Goal: Information Seeking & Learning: Understand process/instructions

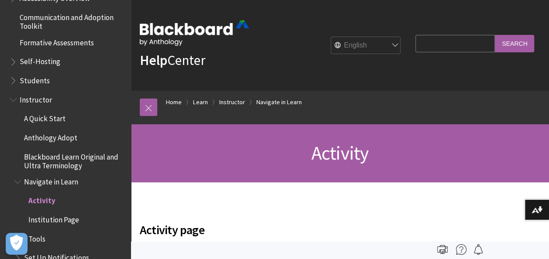
scroll to position [781, 0]
click at [45, 99] on span "Instructor" at bounding box center [36, 99] width 32 height 12
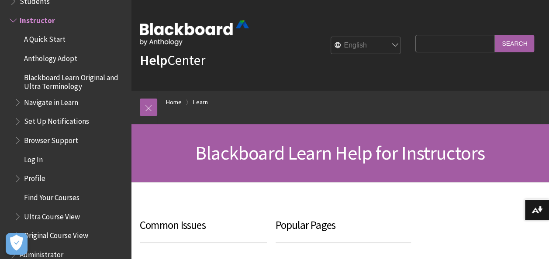
click at [447, 39] on input "Search Query" at bounding box center [454, 43] width 79 height 17
type input "how to add instructors"
click at [495, 35] on input "Search" at bounding box center [514, 43] width 39 height 17
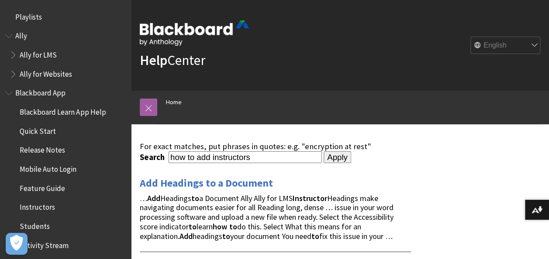
click at [197, 156] on input "how to add instructors" at bounding box center [245, 158] width 153 height 12
type input "add instructors"
click at [324, 152] on input "Apply" at bounding box center [338, 158] width 28 height 12
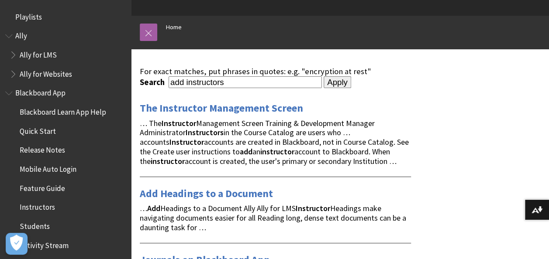
scroll to position [75, 0]
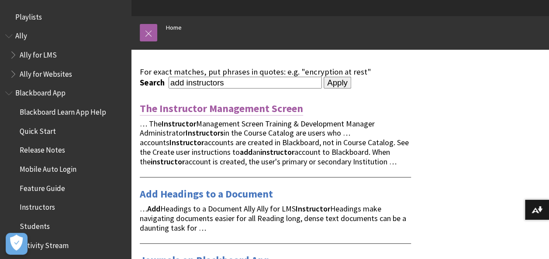
click at [219, 110] on link "The Instructor Management Screen" at bounding box center [221, 109] width 163 height 14
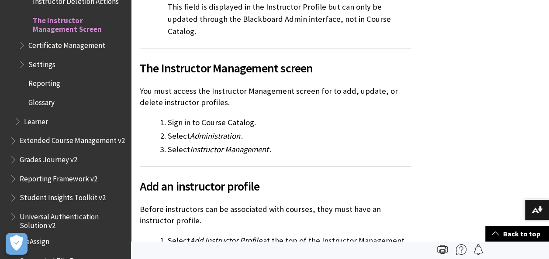
scroll to position [402, 0]
